Goal: Transaction & Acquisition: Purchase product/service

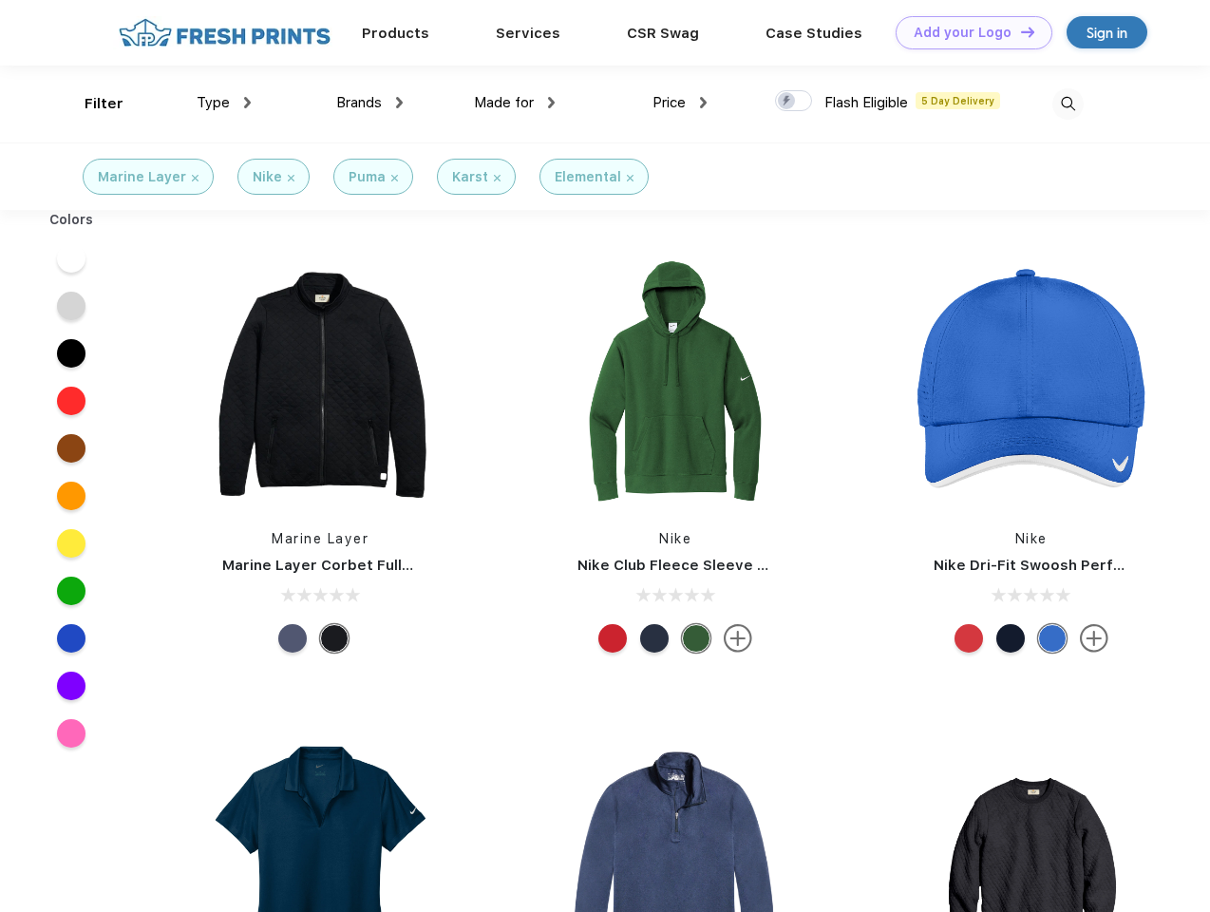
scroll to position [1, 0]
click at [967, 32] on link "Add your Logo Design Tool" at bounding box center [974, 32] width 157 height 33
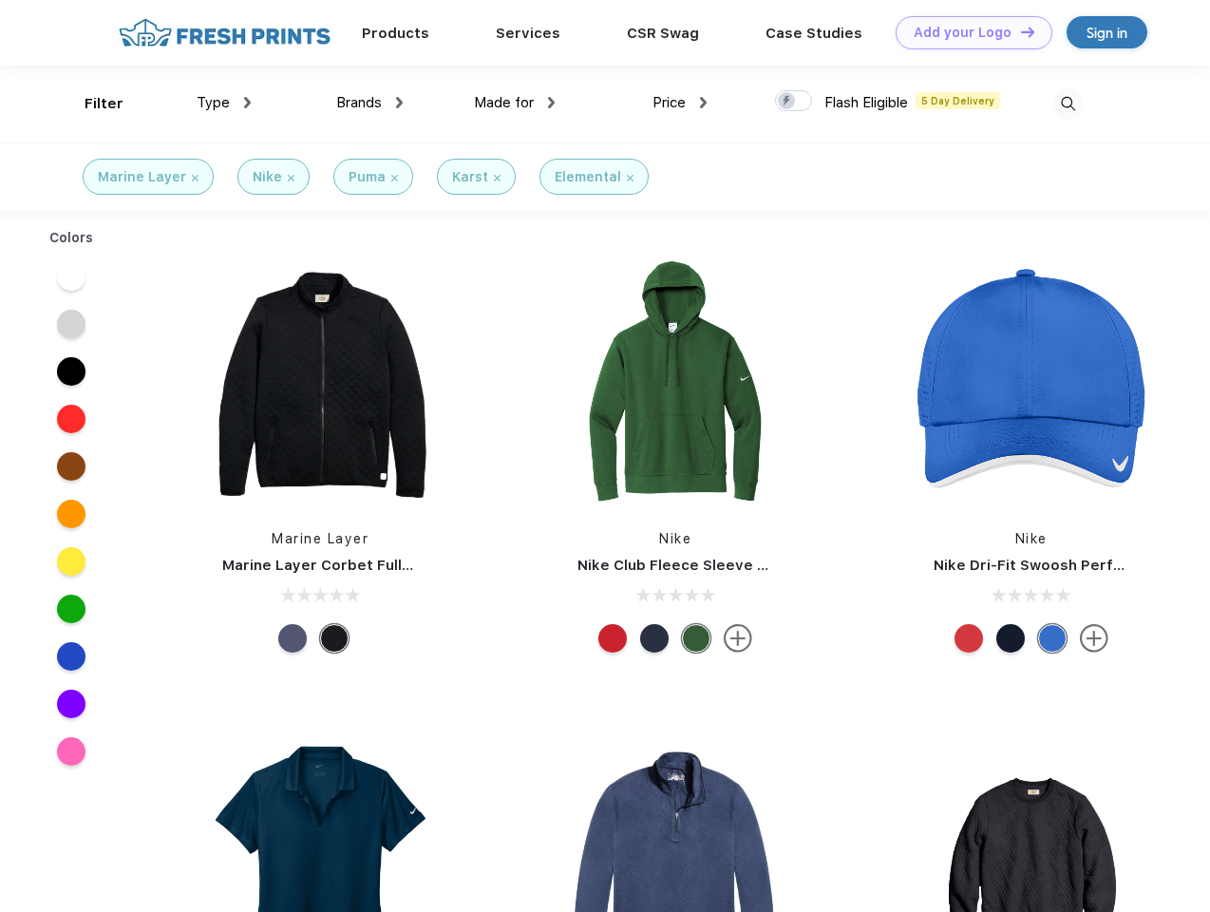
click at [0, 0] on div "Design Tool" at bounding box center [0, 0] width 0 height 0
click at [1019, 31] on link "Add your Logo Design Tool" at bounding box center [974, 32] width 157 height 33
click at [91, 104] on div "Filter" at bounding box center [104, 104] width 39 height 22
click at [224, 103] on span "Type" at bounding box center [213, 102] width 33 height 17
click at [370, 103] on span "Brands" at bounding box center [359, 102] width 46 height 17
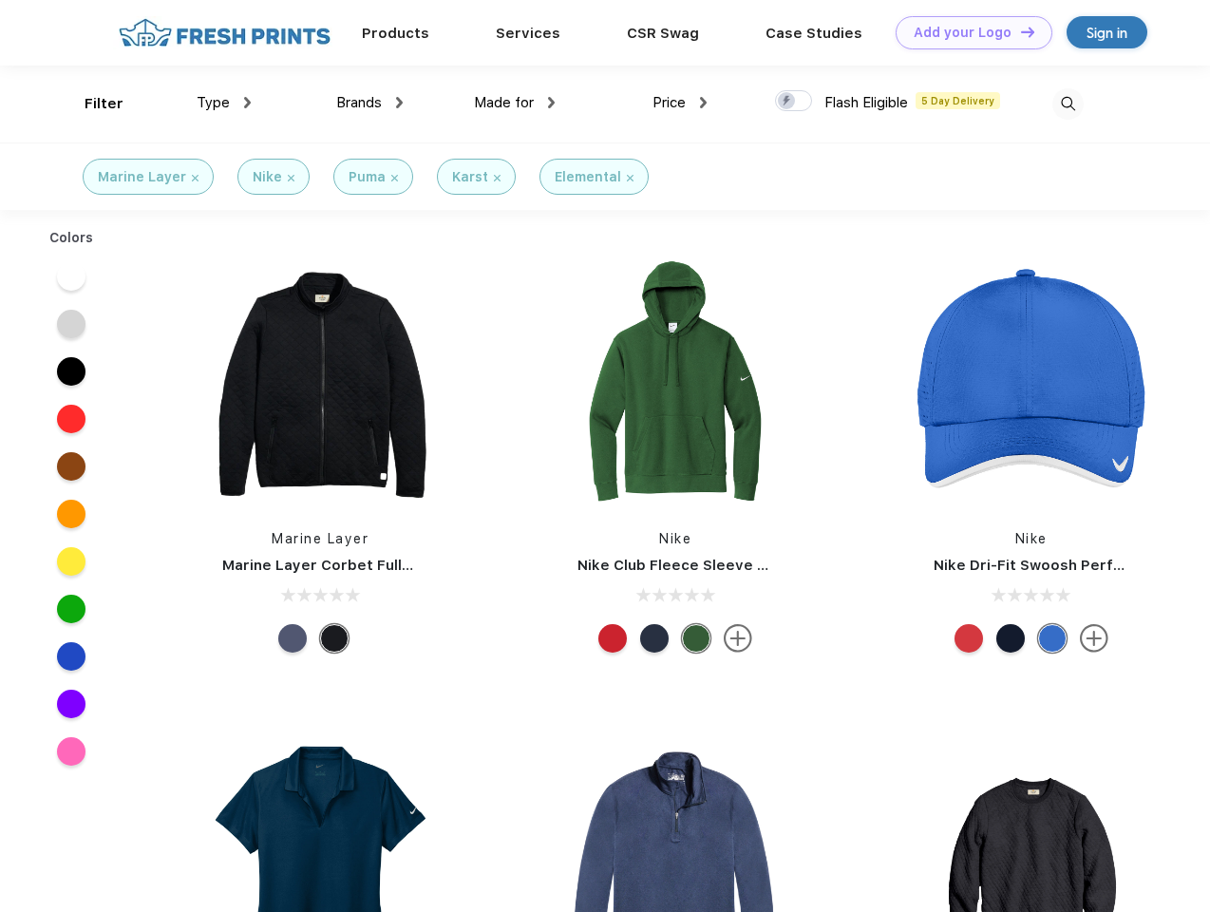
click at [515, 103] on span "Made for" at bounding box center [504, 102] width 60 height 17
click at [680, 103] on span "Price" at bounding box center [669, 102] width 33 height 17
click at [794, 102] on div at bounding box center [793, 100] width 37 height 21
click at [787, 102] on input "checkbox" at bounding box center [781, 95] width 12 height 12
click at [1068, 104] on img at bounding box center [1067, 103] width 31 height 31
